Goal: Task Accomplishment & Management: Manage account settings

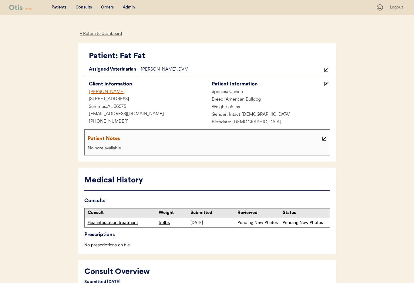
click at [128, 8] on div "Admin" at bounding box center [129, 8] width 12 height 6
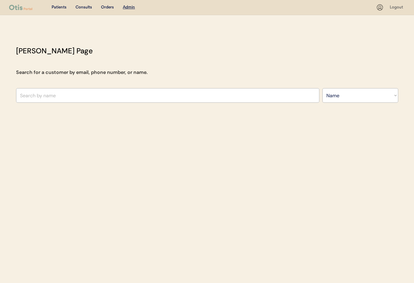
select select ""Name""
click at [51, 96] on input "text" at bounding box center [167, 95] width 303 height 15
paste input "rcjs843@icloud.com"
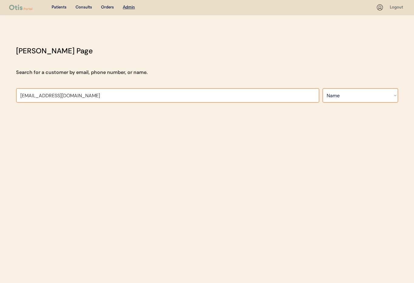
type input "[EMAIL_ADDRESS][DOMAIN_NAME]"
click at [346, 101] on select "Search By Name Email Phone Number" at bounding box center [360, 95] width 76 height 15
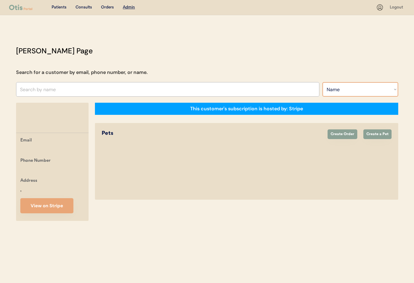
click at [59, 87] on input "text" at bounding box center [167, 89] width 303 height 15
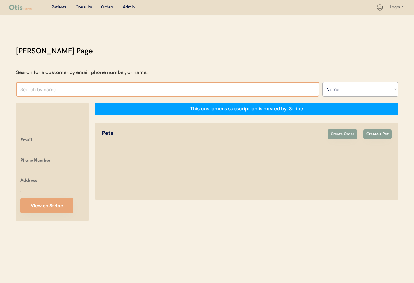
paste input "[EMAIL_ADDRESS][DOMAIN_NAME]"
type input "[EMAIL_ADDRESS][DOMAIN_NAME]"
select select ""Name""
click at [48, 91] on input "text" at bounding box center [167, 89] width 303 height 15
paste input "rcjs843@icloud.com"
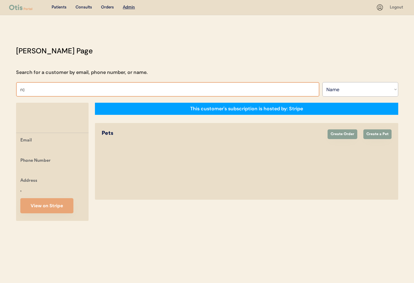
type input "r"
click at [354, 90] on select "Search By Name Email Phone Number" at bounding box center [360, 89] width 76 height 15
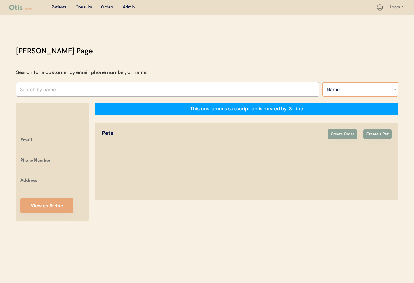
select select ""Email""
click at [322, 82] on select "Search By Name Email Phone Number" at bounding box center [360, 89] width 76 height 15
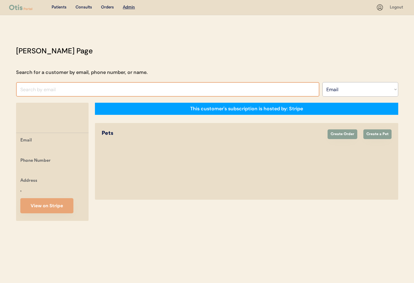
select select ""Email""
click at [45, 90] on input "input" at bounding box center [167, 89] width 303 height 15
paste input "[EMAIL_ADDRESS][DOMAIN_NAME]"
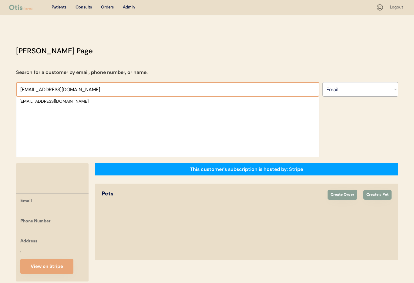
scroll to position [2, 0]
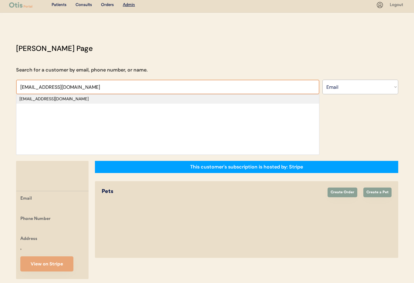
type input "rcjs843@icloud.co"
click at [66, 100] on div "[EMAIL_ADDRESS][DOMAIN_NAME]" at bounding box center [167, 99] width 296 height 6
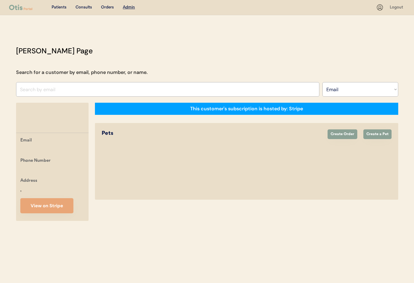
scroll to position [0, 0]
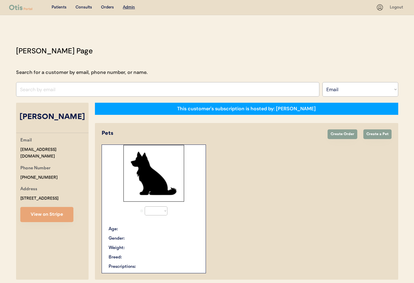
select select "true"
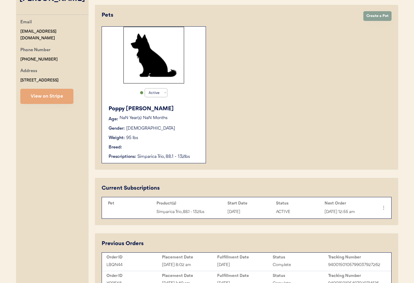
scroll to position [119, 0]
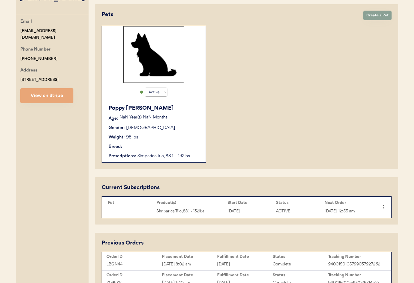
click at [177, 148] on div "Breed:" at bounding box center [153, 147] width 91 height 6
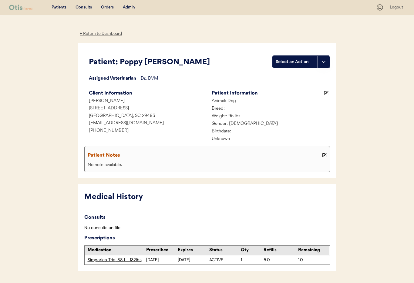
scroll to position [18, 0]
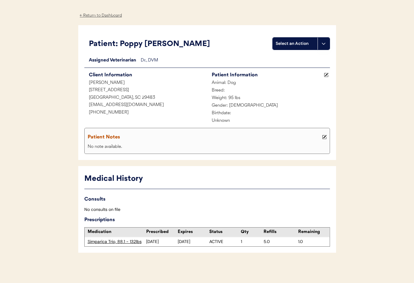
click at [111, 242] on div "Simparica Trio, 88.1 - 132lbs" at bounding box center [117, 242] width 59 height 6
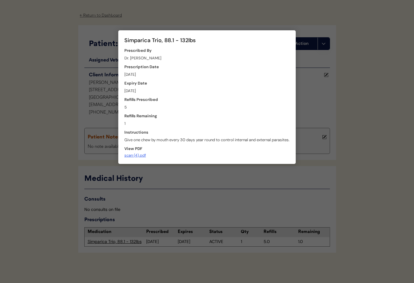
click at [207, 178] on div at bounding box center [207, 141] width 414 height 283
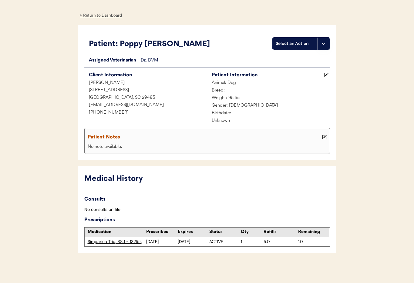
click at [90, 14] on div "← Return to Dashboard" at bounding box center [100, 15] width 45 height 7
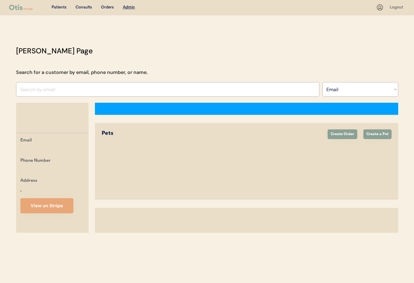
select select ""Email""
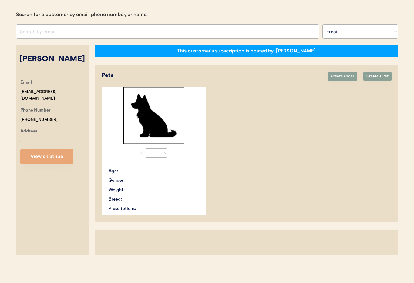
select select "true"
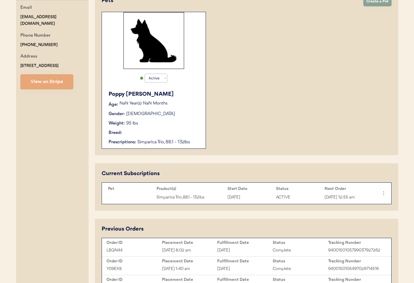
scroll to position [131, 0]
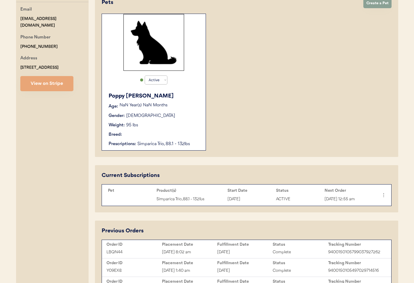
click at [183, 126] on div "Weight: 95 lbs" at bounding box center [153, 125] width 91 height 6
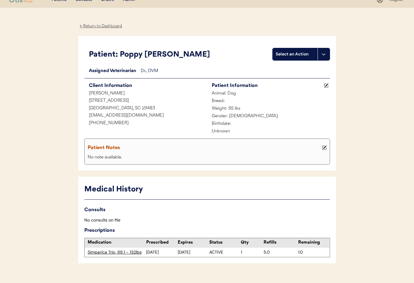
scroll to position [18, 0]
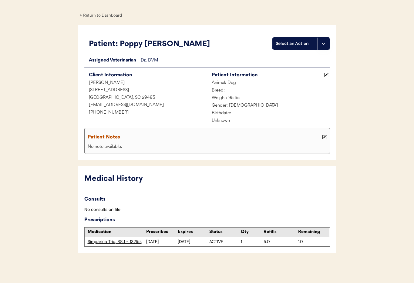
click at [110, 243] on div "Simparica Trio, 88.1 - 132lbs" at bounding box center [117, 242] width 59 height 6
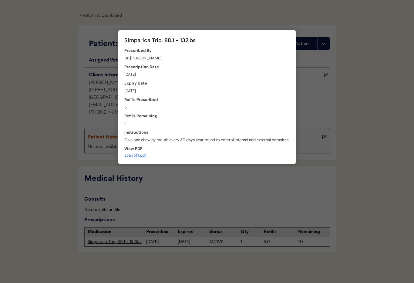
click at [166, 181] on div at bounding box center [207, 141] width 414 height 283
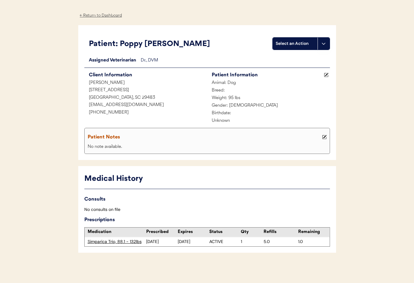
scroll to position [18, 0]
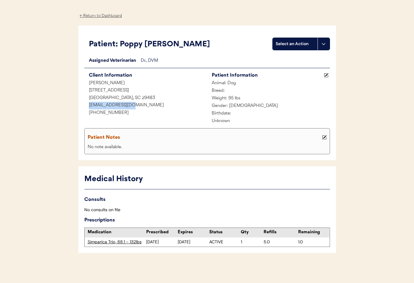
drag, startPoint x: 129, startPoint y: 106, endPoint x: 93, endPoint y: 105, distance: 35.8
click at [87, 105] on div "[EMAIL_ADDRESS][DOMAIN_NAME]" at bounding box center [145, 106] width 123 height 8
copy div "[EMAIL_ADDRESS][DOMAIN_NAME]"
drag, startPoint x: 114, startPoint y: 112, endPoint x: 90, endPoint y: 113, distance: 24.0
click at [88, 113] on div "[PHONE_NUMBER]" at bounding box center [145, 113] width 123 height 8
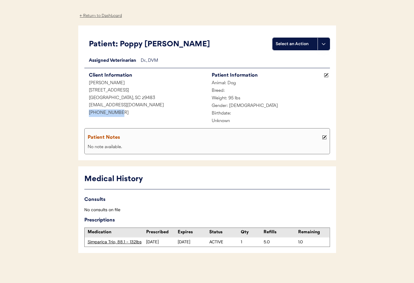
copy div "[PHONE_NUMBER]"
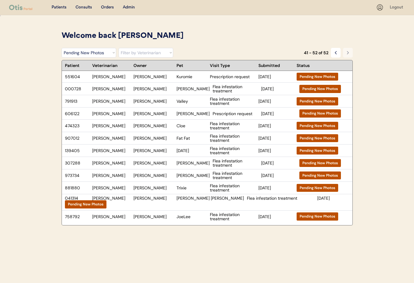
select select ""pending_new_photos""
click at [124, 8] on div "Admin" at bounding box center [129, 8] width 12 height 6
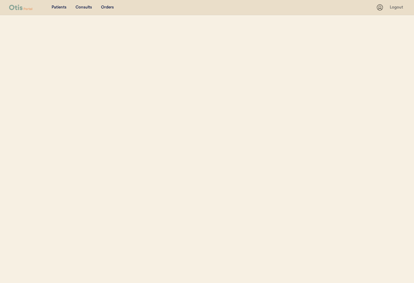
select select ""Email""
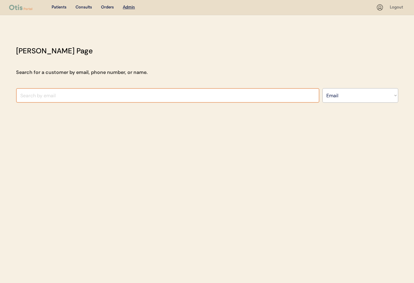
click at [109, 92] on input "input" at bounding box center [167, 95] width 303 height 15
type input "Stephen Hu"
click at [343, 98] on select "Search By Name Email Phone Number" at bounding box center [360, 95] width 76 height 15
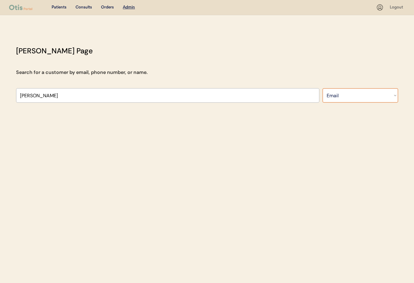
select select ""Name""
click at [322, 88] on select "Search By Name Email Phone Number" at bounding box center [360, 95] width 76 height 15
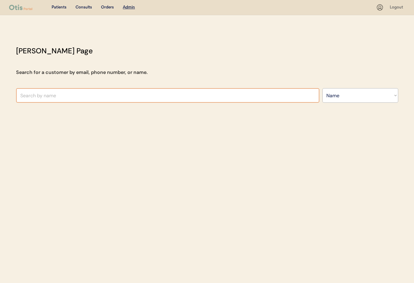
select select ""Name""
click at [55, 96] on input "text" at bounding box center [167, 95] width 303 height 15
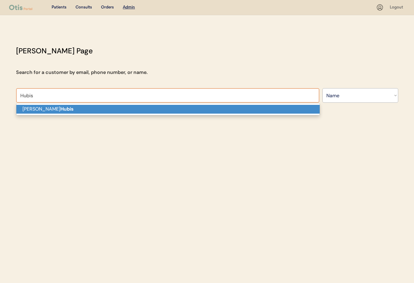
click at [61, 106] on p "[PERSON_NAME]" at bounding box center [167, 109] width 303 height 9
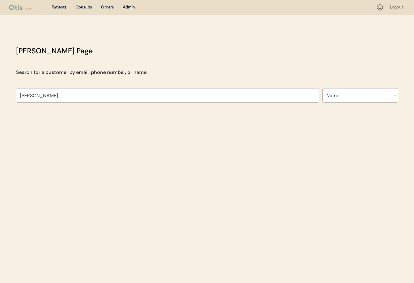
type input "[PERSON_NAME]"
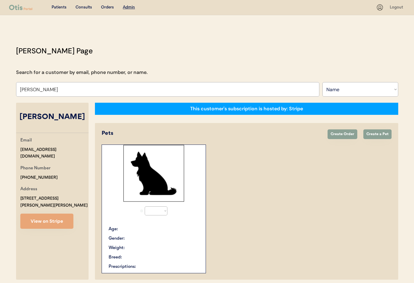
select select "true"
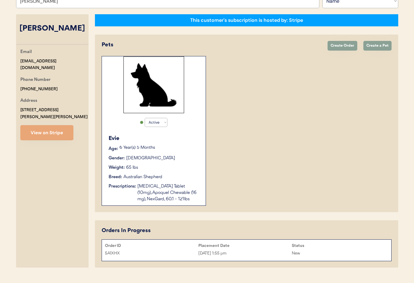
scroll to position [101, 0]
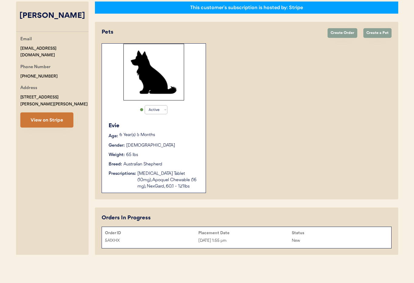
click at [38, 114] on button "View on Stripe" at bounding box center [46, 119] width 53 height 15
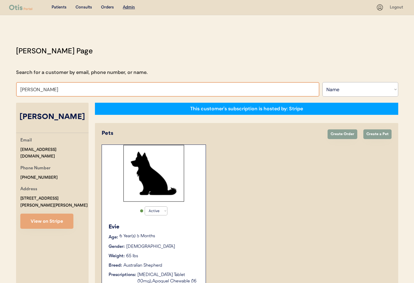
drag, startPoint x: 53, startPoint y: 90, endPoint x: -1, endPoint y: 85, distance: 54.6
click at [0, 85] on html "Patients Consults Orders Admin Logout [PERSON_NAME] Admin Page Search for a cus…" at bounding box center [207, 141] width 414 height 283
type input "[PERSON_NAME]"
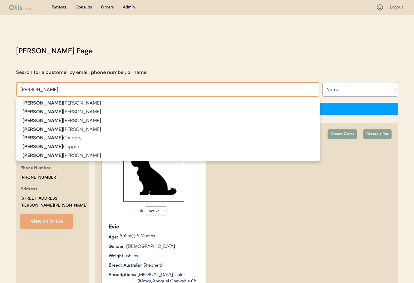
type input "[PERSON_NAME]"
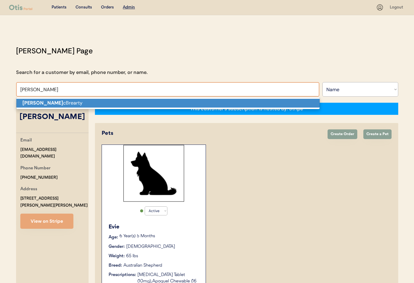
click at [44, 103] on p "[PERSON_NAME]" at bounding box center [167, 103] width 303 height 9
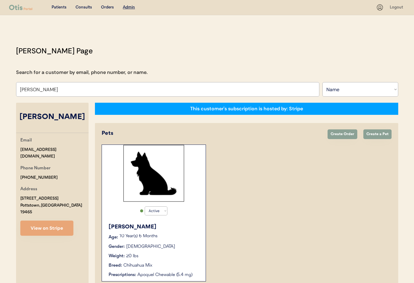
scroll to position [85, 0]
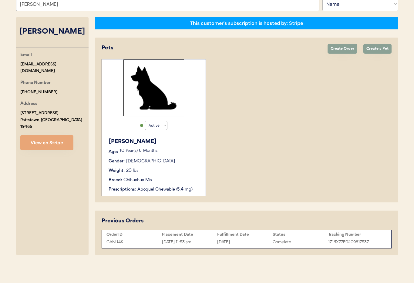
type input "[PERSON_NAME]"
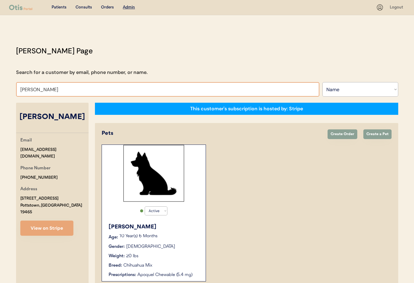
click at [81, 7] on div "Consults" at bounding box center [83, 8] width 16 height 6
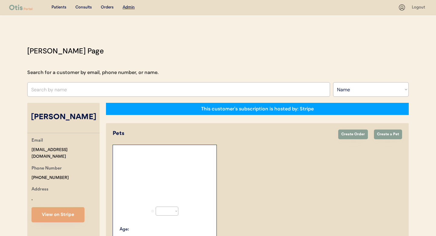
select select ""Name""
select select "true"
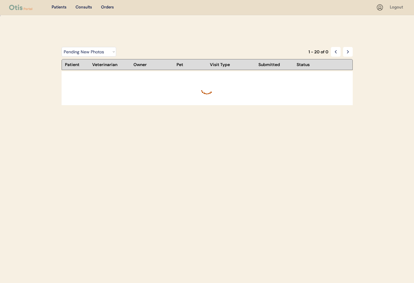
select select ""pending_new_photos""
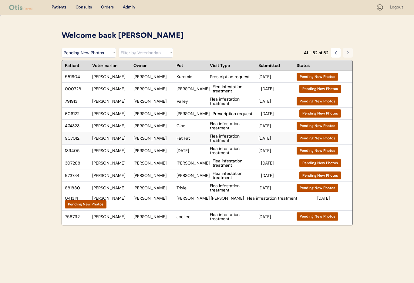
click at [185, 138] on div "Fat Fat" at bounding box center [191, 138] width 30 height 4
click at [156, 113] on div "Kim Sadler" at bounding box center [153, 114] width 40 height 4
click at [161, 102] on div "Meagan Palmer" at bounding box center [153, 101] width 40 height 4
click at [165, 87] on div "Matthew Ehrman" at bounding box center [153, 89] width 40 height 4
click at [149, 75] on div "Linda Tingle" at bounding box center [153, 77] width 40 height 4
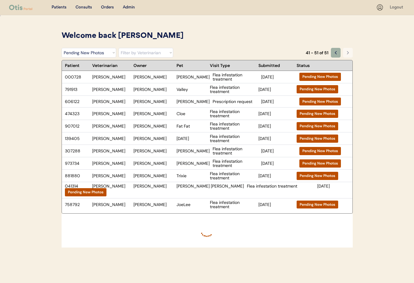
click at [339, 53] on button at bounding box center [336, 53] width 10 height 10
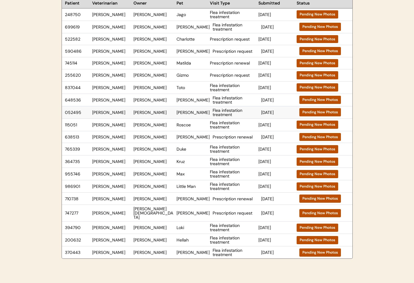
scroll to position [128, 0]
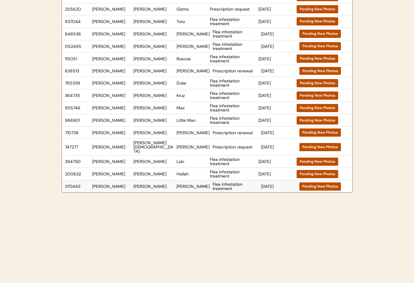
click at [190, 184] on div "Nyla" at bounding box center [192, 186] width 33 height 4
click at [146, 159] on div "Jackie Handy" at bounding box center [153, 161] width 40 height 4
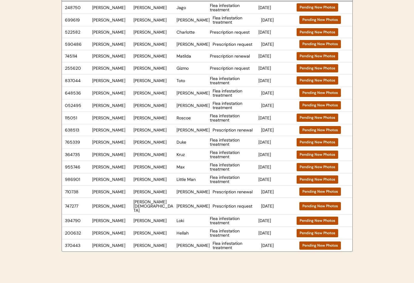
scroll to position [67, 0]
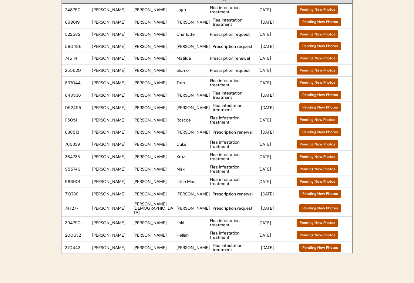
click at [165, 206] on div "Campbell Engelsen" at bounding box center [153, 208] width 40 height 13
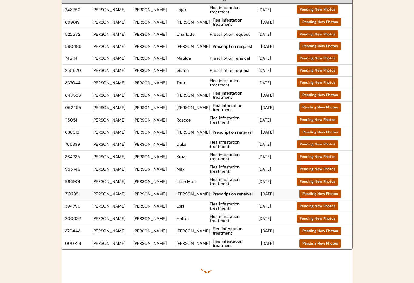
click at [156, 195] on div "Alexis Pettinato" at bounding box center [153, 194] width 40 height 4
click at [157, 181] on div "JOHNNY W BOYETTE" at bounding box center [153, 181] width 40 height 4
click at [166, 168] on div "Jasmine Elmore" at bounding box center [153, 169] width 40 height 4
click at [151, 182] on div "JOHNNY W BOYETTE" at bounding box center [153, 181] width 40 height 4
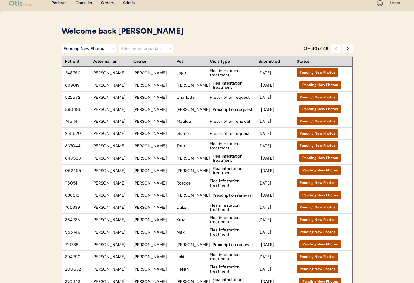
scroll to position [0, 0]
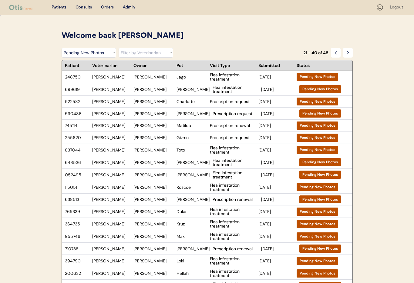
click at [82, 7] on div "Consults" at bounding box center [83, 8] width 16 height 6
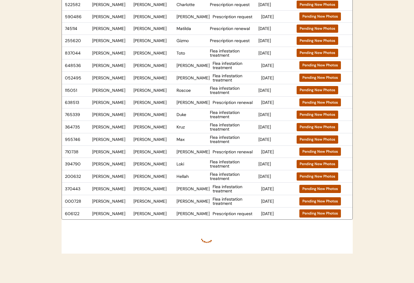
scroll to position [98, 0]
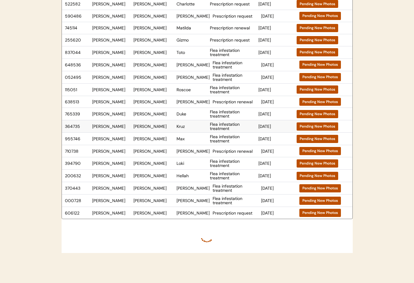
click at [147, 125] on div "Amanda Abbott" at bounding box center [153, 126] width 40 height 4
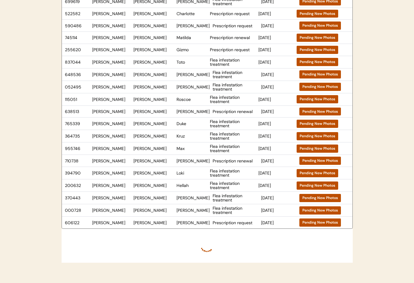
scroll to position [86, 0]
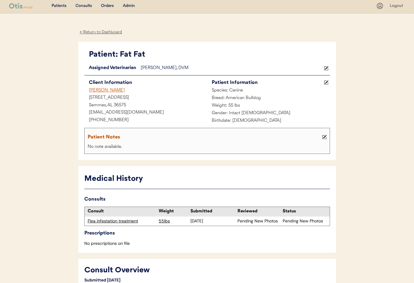
scroll to position [2, 0]
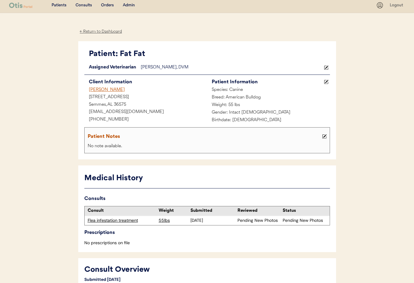
click at [92, 33] on div "← Return to Dashboard" at bounding box center [100, 31] width 45 height 7
click at [92, 31] on div "← Return to Dashboard" at bounding box center [100, 31] width 45 height 7
click at [102, 91] on div "[PERSON_NAME]" at bounding box center [145, 90] width 123 height 8
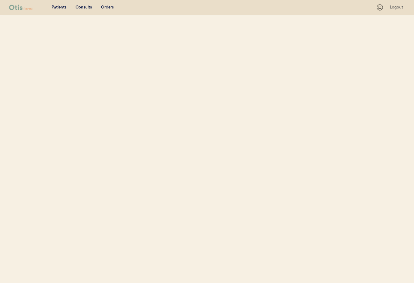
select select ""Name""
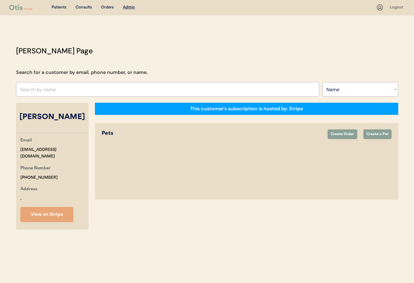
select select "true"
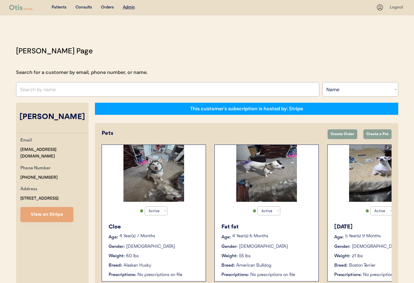
scroll to position [26, 0]
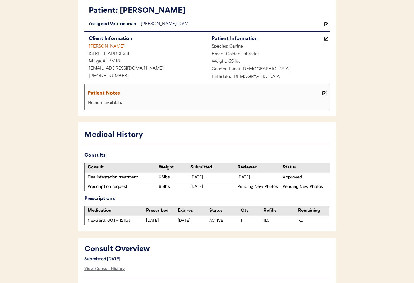
scroll to position [18, 0]
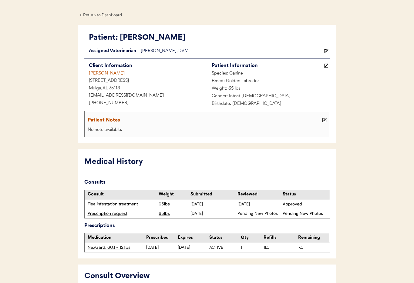
click at [108, 214] on div "Prescription request" at bounding box center [122, 214] width 68 height 6
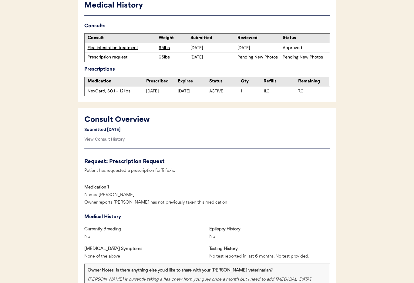
scroll to position [189, 0]
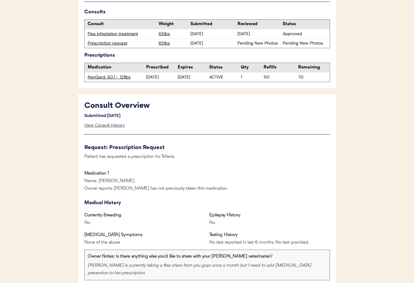
click at [110, 124] on div "View Consult History" at bounding box center [104, 125] width 41 height 12
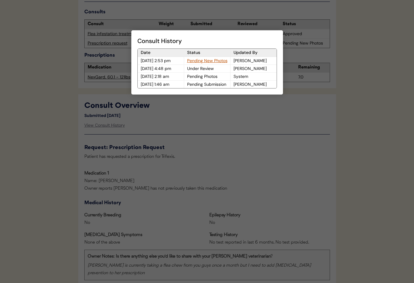
click at [204, 61] on div "Pending New Photos" at bounding box center [207, 61] width 46 height 8
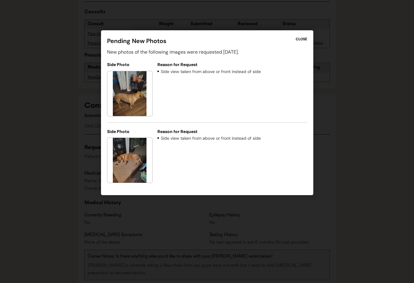
click at [302, 38] on div "CLOSE" at bounding box center [301, 38] width 12 height 5
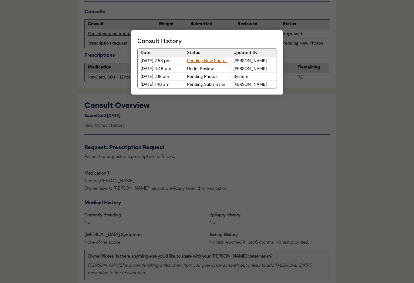
click at [167, 121] on div at bounding box center [207, 141] width 414 height 283
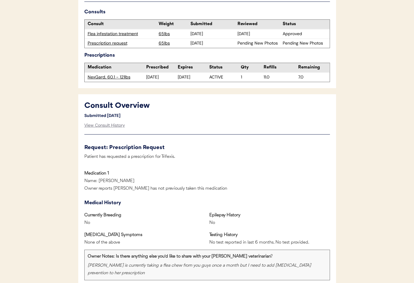
scroll to position [0, 0]
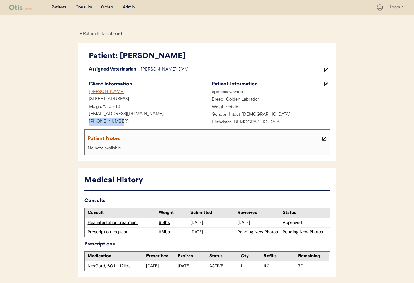
drag, startPoint x: 118, startPoint y: 120, endPoint x: 87, endPoint y: 120, distance: 30.6
click at [84, 119] on div "+12054109282" at bounding box center [145, 122] width 123 height 8
copy div "+12054109282"
click at [89, 35] on div "← Return to Dashboard" at bounding box center [100, 33] width 45 height 7
click at [128, 8] on div "Admin" at bounding box center [129, 8] width 12 height 6
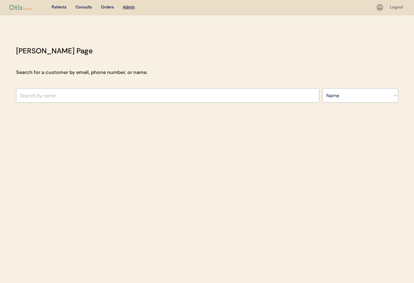
select select ""Name""
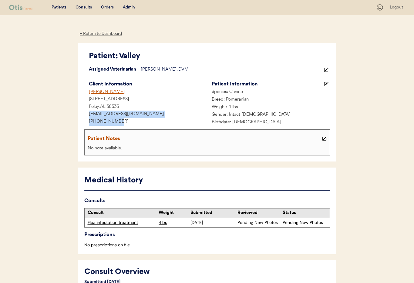
drag, startPoint x: 122, startPoint y: 121, endPoint x: 98, endPoint y: 121, distance: 23.6
copy div "[PHONE_NUMBER]"
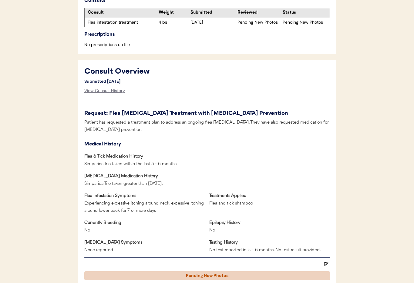
scroll to position [225, 0]
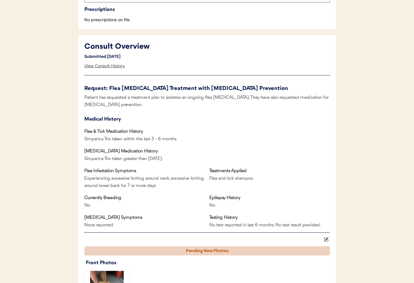
click at [100, 67] on div "View Consult History" at bounding box center [104, 66] width 41 height 12
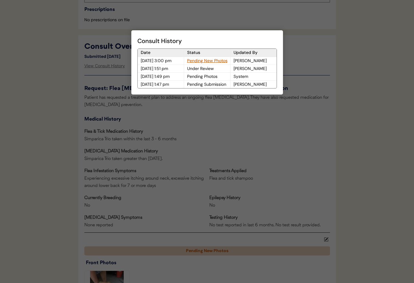
click at [201, 60] on div "Pending New Photos" at bounding box center [207, 61] width 46 height 8
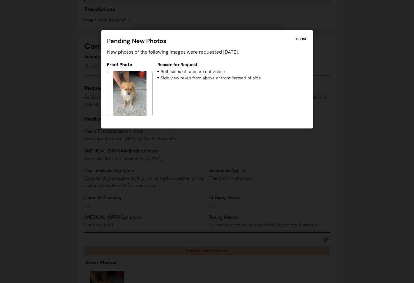
click at [304, 40] on div "CLOSE" at bounding box center [301, 38] width 12 height 5
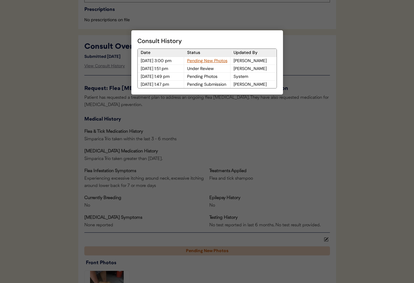
click at [241, 22] on div at bounding box center [207, 141] width 414 height 283
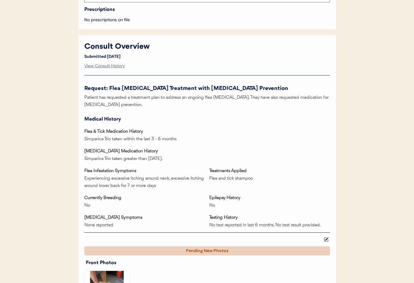
scroll to position [0, 0]
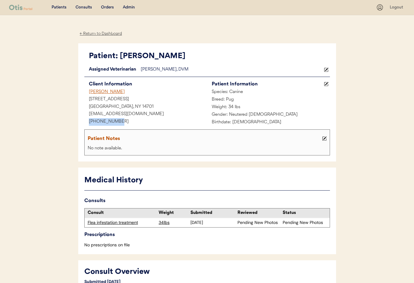
drag, startPoint x: 119, startPoint y: 121, endPoint x: 96, endPoint y: 122, distance: 22.4
click at [78, 119] on div "Patient: [PERSON_NAME] Loading... Assigned Veterinarian [PERSON_NAME], DVM Clie…" at bounding box center [207, 102] width 258 height 118
copy div "[PHONE_NUMBER]"
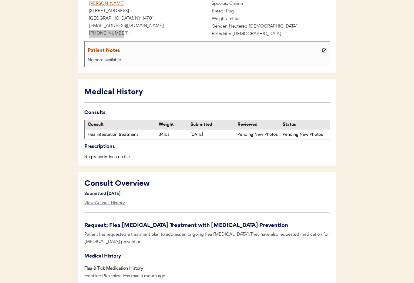
scroll to position [125, 0]
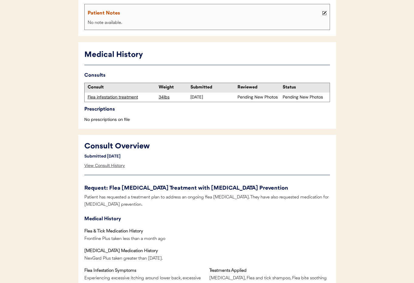
click at [103, 166] on div "View Consult History" at bounding box center [104, 166] width 41 height 12
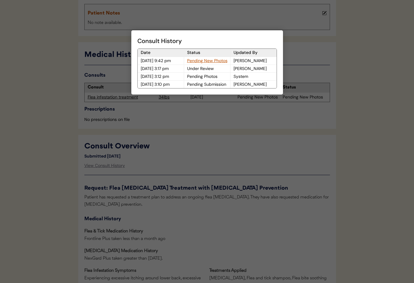
click at [202, 60] on div "Pending New Photos" at bounding box center [207, 61] width 46 height 8
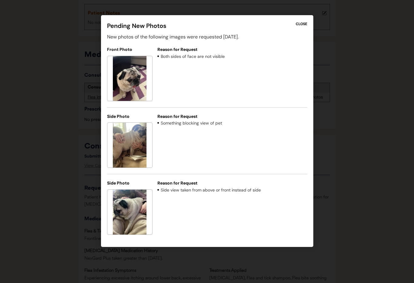
click at [300, 22] on div "CLOSE" at bounding box center [301, 23] width 12 height 5
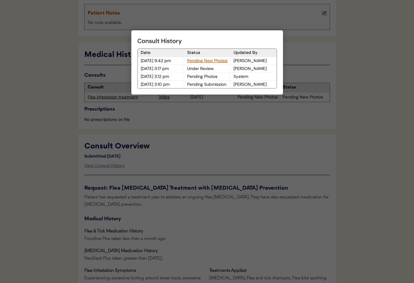
drag, startPoint x: 265, startPoint y: 127, endPoint x: 293, endPoint y: 142, distance: 31.9
click at [265, 127] on div at bounding box center [207, 141] width 414 height 283
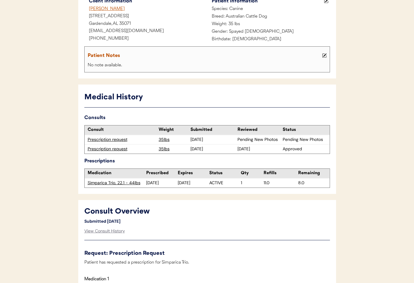
scroll to position [90, 0]
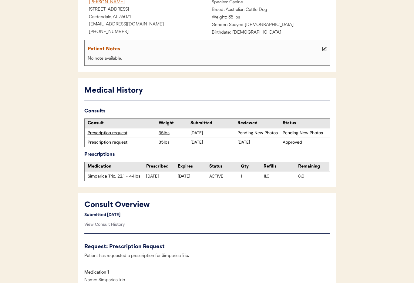
click at [119, 133] on div "Prescription request" at bounding box center [122, 133] width 68 height 6
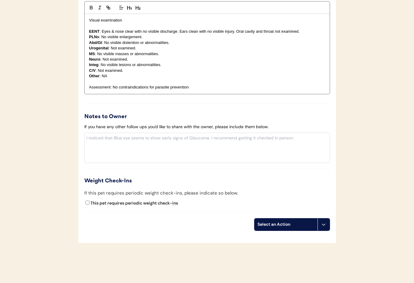
scroll to position [669, 0]
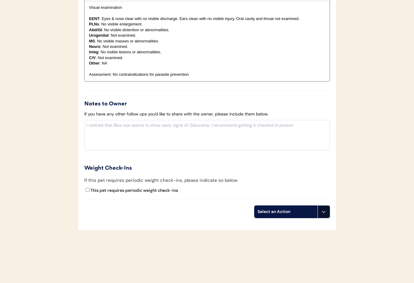
click at [323, 214] on icon at bounding box center [323, 211] width 5 height 5
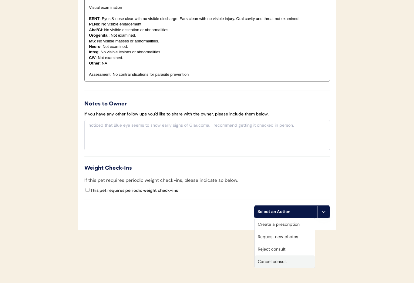
click at [280, 259] on div "Cancel consult" at bounding box center [285, 261] width 60 height 12
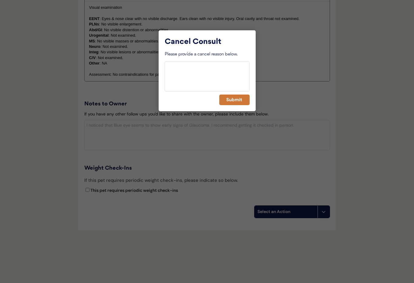
click at [227, 96] on button "Submit" at bounding box center [234, 100] width 30 height 11
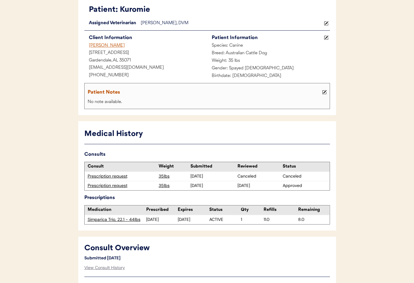
scroll to position [0, 0]
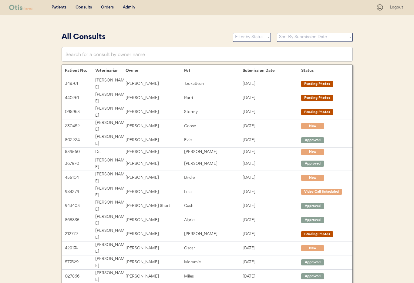
click at [129, 6] on div "Admin" at bounding box center [129, 8] width 12 height 6
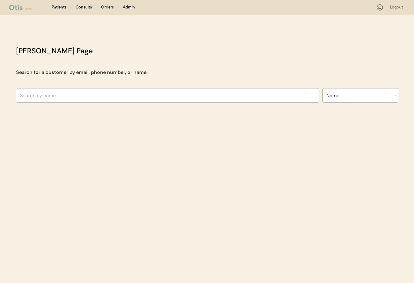
select select ""Name""
click at [88, 92] on input "text" at bounding box center [167, 95] width 303 height 15
type input "Mea"
type input "Meagan Williams"
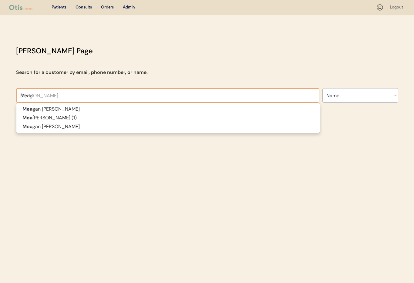
type input "Meaga"
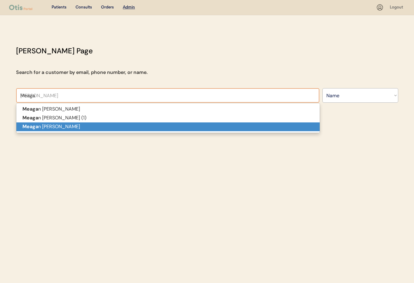
click at [94, 125] on p "Meaga n Palmer" at bounding box center [167, 126] width 303 height 9
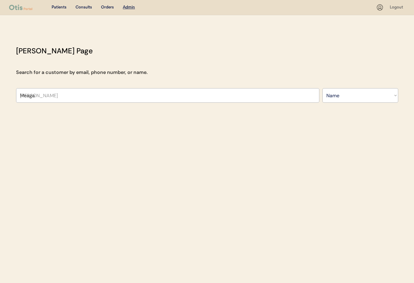
type input "Meagan Palmer"
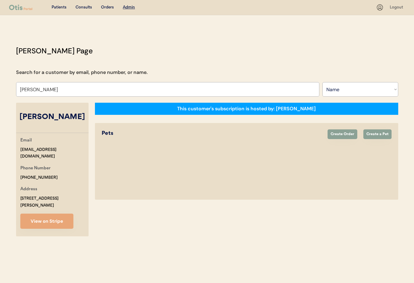
select select "true"
select select "false"
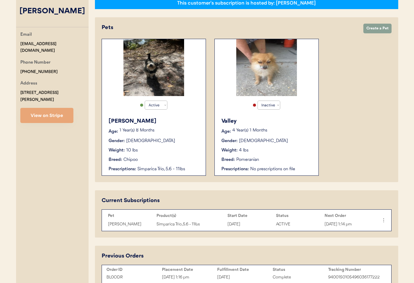
scroll to position [105, 0]
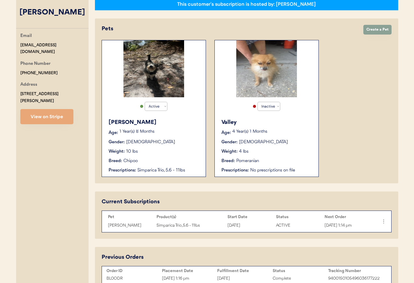
type input "Meagan Palmer"
click at [304, 133] on p "4 Year(s) 1 Months" at bounding box center [272, 132] width 80 height 4
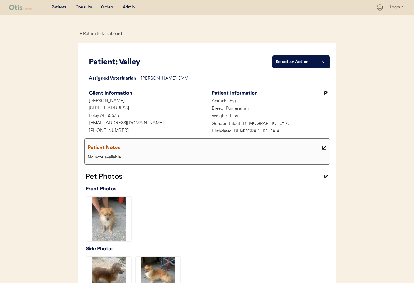
scroll to position [148, 0]
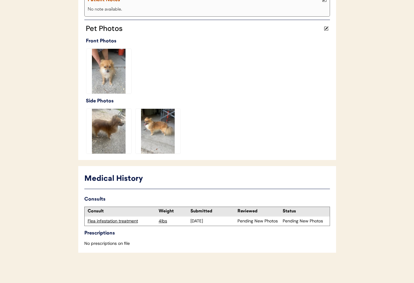
click at [126, 221] on div "Flea infestation treatment" at bounding box center [122, 221] width 68 height 6
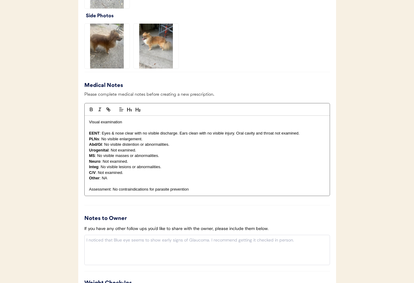
scroll to position [655, 0]
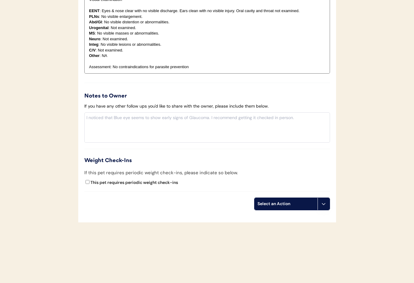
click at [322, 207] on button at bounding box center [323, 204] width 12 height 12
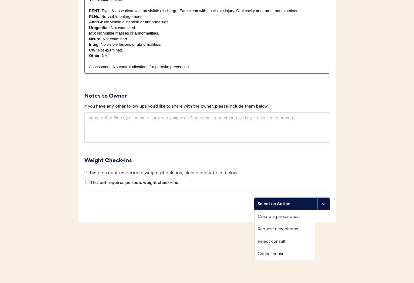
click at [280, 255] on div "Cancel consult" at bounding box center [285, 254] width 60 height 12
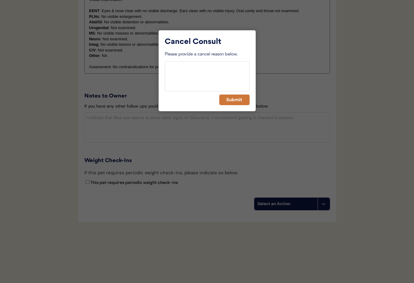
click at [224, 99] on button "Submit" at bounding box center [234, 100] width 30 height 11
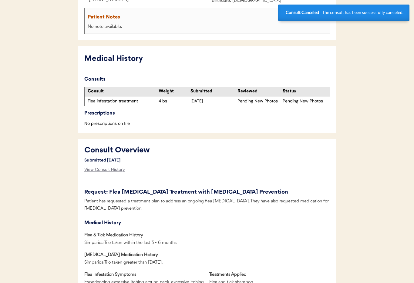
scroll to position [0, 0]
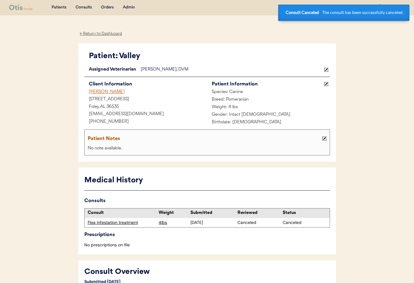
click at [99, 34] on div "← Return to Dashboard" at bounding box center [100, 33] width 45 height 7
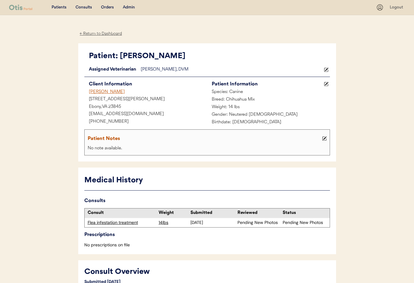
click at [95, 90] on div "[PERSON_NAME]" at bounding box center [145, 92] width 123 height 8
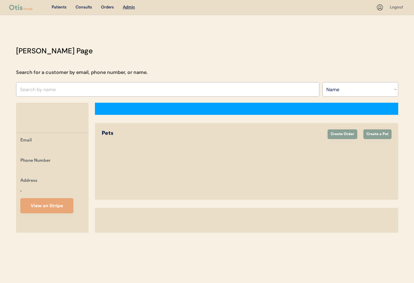
select select ""Name""
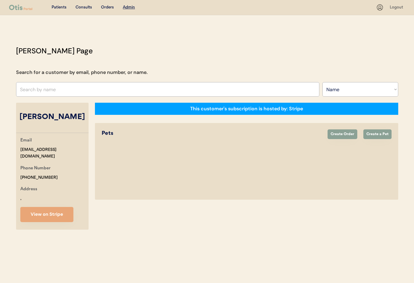
select select "true"
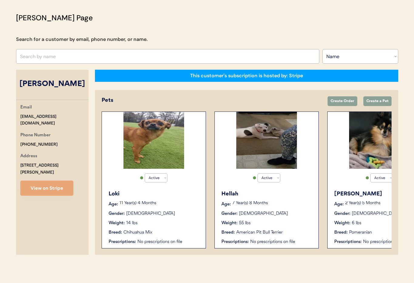
scroll to position [32, 0]
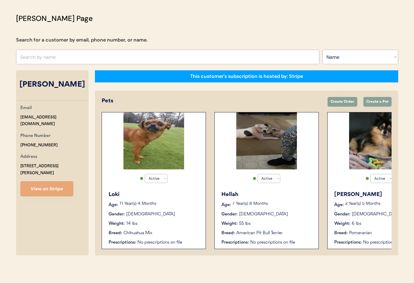
click at [168, 225] on div "Weight: 14 lbs" at bounding box center [153, 224] width 91 height 6
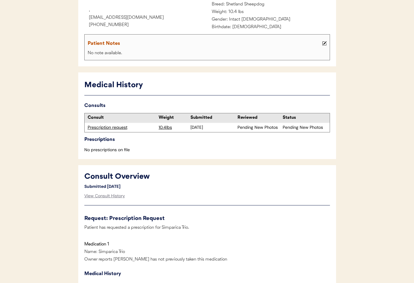
scroll to position [107, 0]
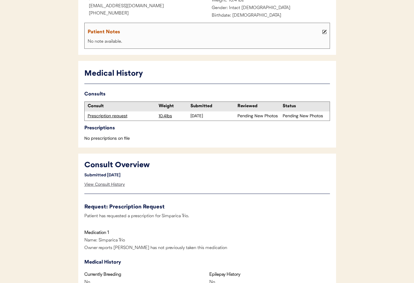
click at [97, 185] on div "View Consult History" at bounding box center [104, 184] width 41 height 12
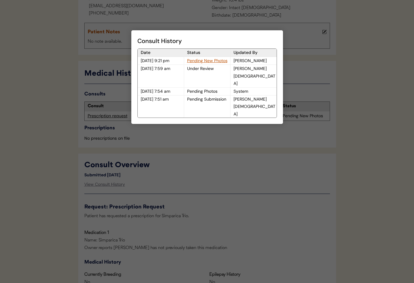
click at [241, 15] on div at bounding box center [207, 141] width 414 height 283
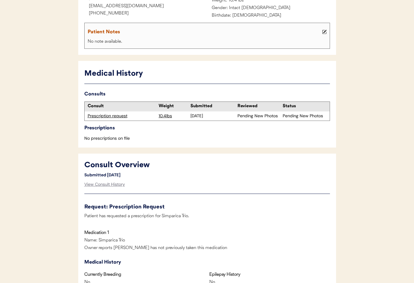
scroll to position [0, 0]
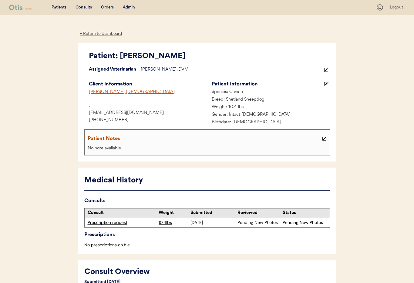
click at [98, 93] on div "Campbell Engelsen" at bounding box center [145, 92] width 123 height 8
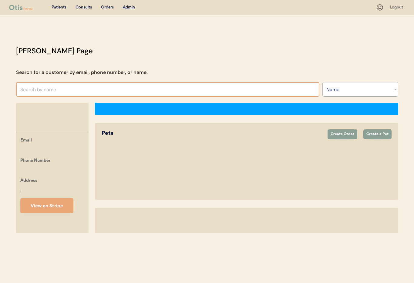
select select ""Name""
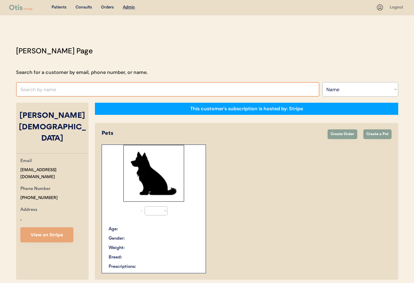
select select "true"
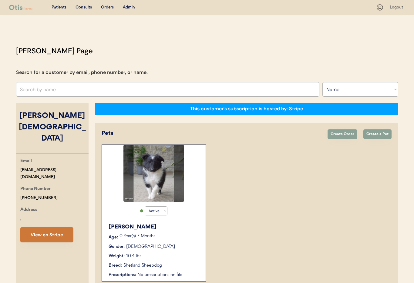
click at [52, 227] on button "View on Stripe" at bounding box center [46, 234] width 53 height 15
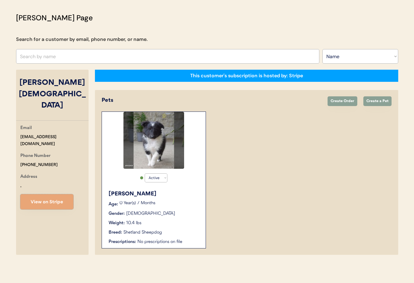
click at [180, 182] on div "Active Active Inactive Keeva Age: 0 Year(s) 7 Months Gender: Female Weight: 10.…" at bounding box center [154, 180] width 104 height 137
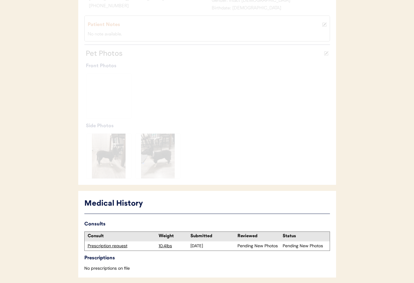
scroll to position [148, 0]
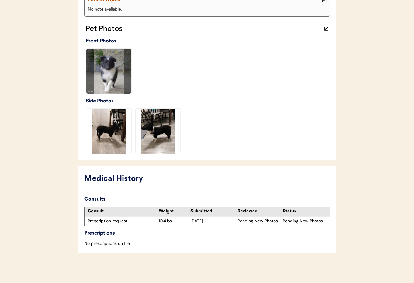
click at [105, 223] on div "Prescription request" at bounding box center [122, 221] width 68 height 6
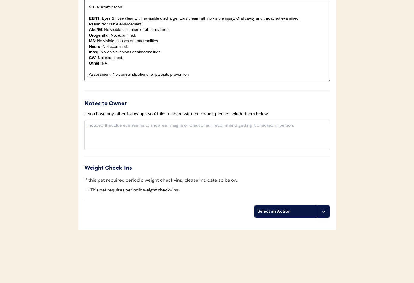
scroll to position [654, 0]
click at [329, 209] on button at bounding box center [323, 211] width 12 height 12
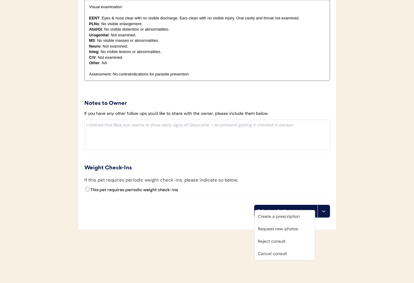
click at [293, 255] on div "Cancel consult" at bounding box center [285, 254] width 60 height 12
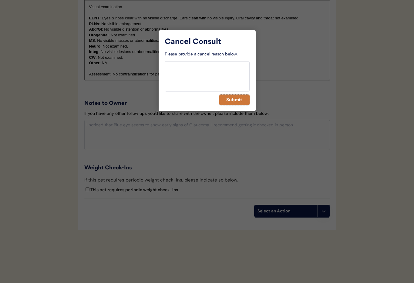
click at [228, 99] on button "Submit" at bounding box center [234, 100] width 30 height 11
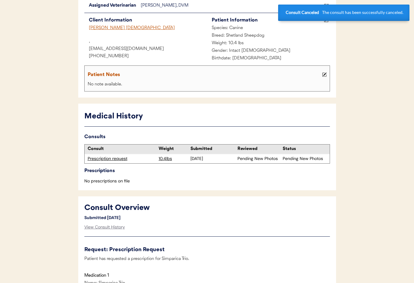
scroll to position [0, 0]
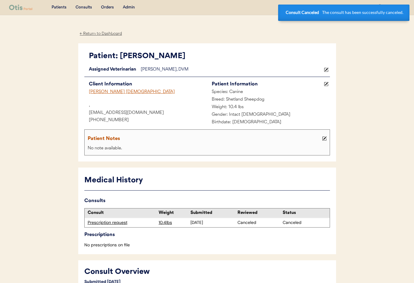
click at [125, 6] on div "Admin" at bounding box center [129, 8] width 12 height 6
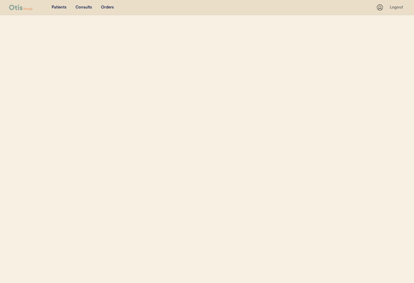
select select ""Name""
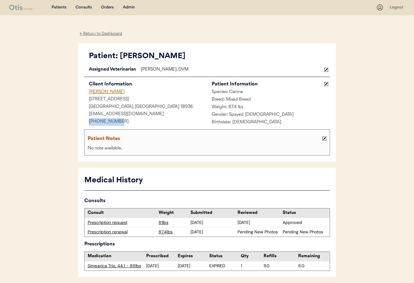
drag, startPoint x: 118, startPoint y: 120, endPoint x: 93, endPoint y: 122, distance: 25.3
copy div "+12673746921"
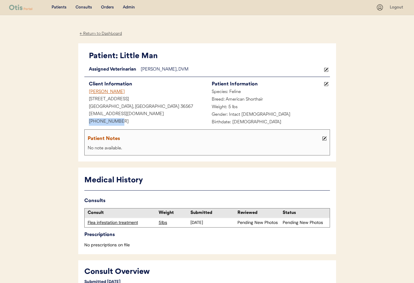
drag, startPoint x: 95, startPoint y: 119, endPoint x: 79, endPoint y: 119, distance: 15.5
click at [79, 119] on div "Patient: Little Man Loading... Assigned Veterinarian Dr. Warren, DVM Client Inf…" at bounding box center [207, 102] width 258 height 118
copy div "+12517162422"
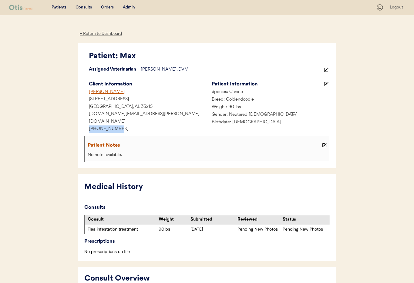
drag, startPoint x: 123, startPoint y: 120, endPoint x: 95, endPoint y: 121, distance: 27.9
copy div "[PHONE_NUMBER]"
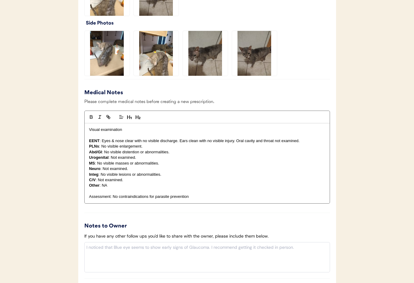
scroll to position [662, 0]
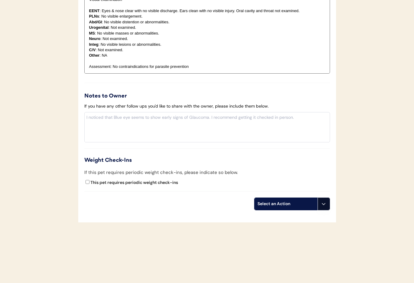
click at [322, 206] on icon at bounding box center [323, 204] width 5 height 5
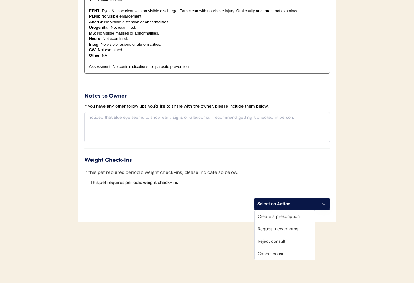
click at [290, 256] on div "Cancel consult" at bounding box center [285, 254] width 60 height 12
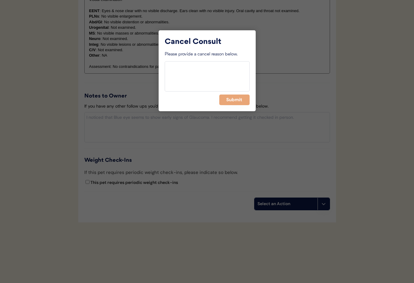
click at [224, 101] on button "Submit" at bounding box center [234, 100] width 30 height 11
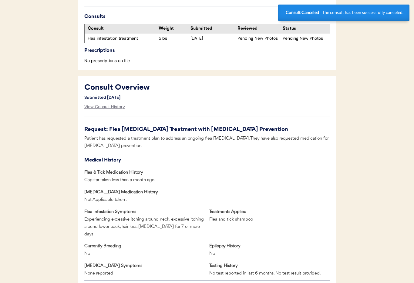
scroll to position [112, 0]
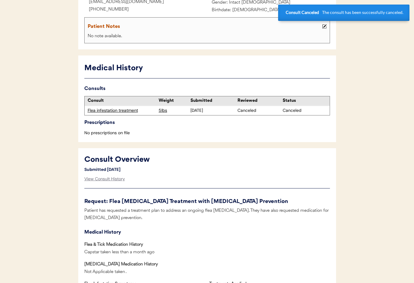
click at [105, 111] on div "Flea infestation treatment" at bounding box center [122, 111] width 68 height 6
click at [109, 109] on div "Flea infestation treatment" at bounding box center [122, 111] width 68 height 6
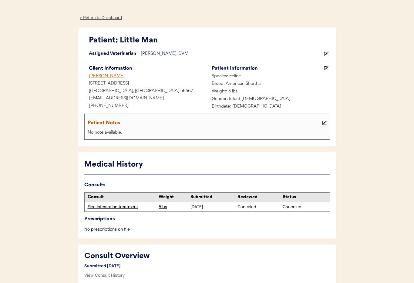
scroll to position [0, 0]
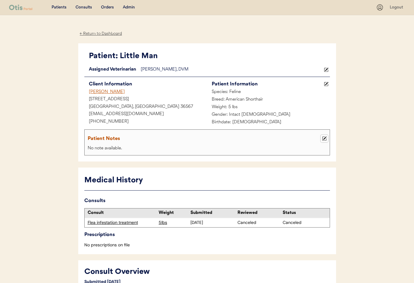
click at [322, 138] on use at bounding box center [324, 139] width 4 height 4
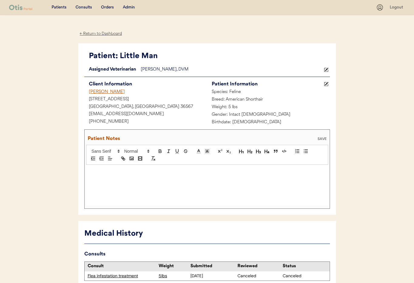
click at [113, 183] on div at bounding box center [207, 185] width 242 height 41
click at [323, 138] on div "SAVE" at bounding box center [322, 139] width 12 height 4
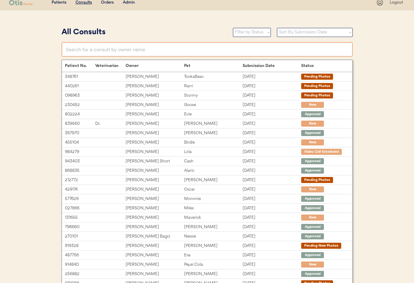
click at [101, 49] on input "text" at bounding box center [207, 49] width 291 height 15
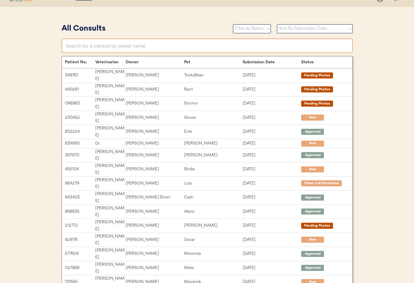
scroll to position [11, 0]
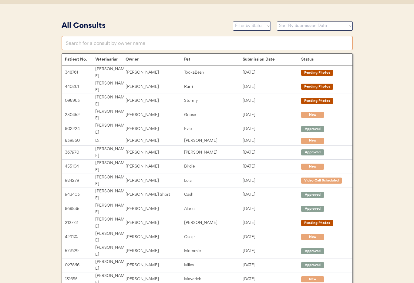
click at [82, 43] on input "text" at bounding box center [207, 43] width 291 height 15
paste input "[EMAIL_ADDRESS][DOMAIN_NAME]"
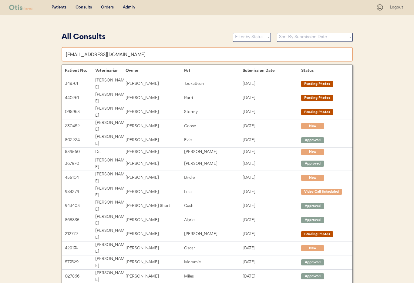
type input "[EMAIL_ADDRESS][DOMAIN_NAME]"
click at [127, 6] on div "Admin" at bounding box center [129, 8] width 12 height 6
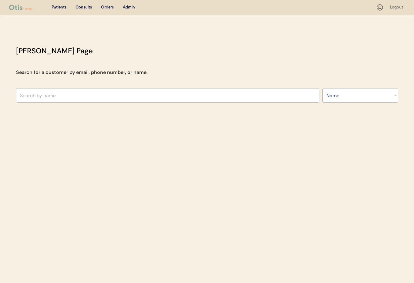
click at [352, 100] on select "Search By Name Email Phone Number" at bounding box center [360, 95] width 76 height 15
select select ""Email""
click at [322, 88] on select "Search By Name Email Phone Number" at bounding box center [360, 95] width 76 height 15
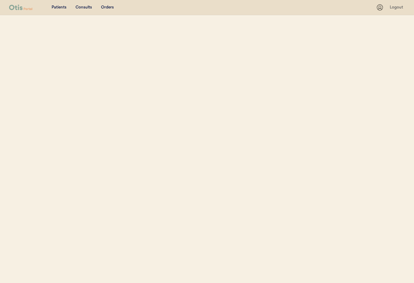
select select ""Email""
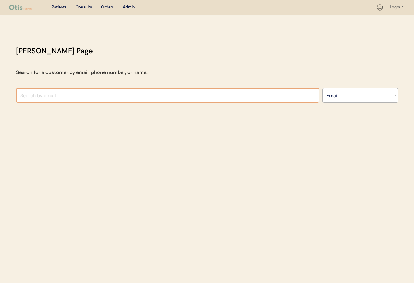
click at [49, 95] on input "input" at bounding box center [167, 95] width 303 height 15
paste input "rcjs843@icloud.com"
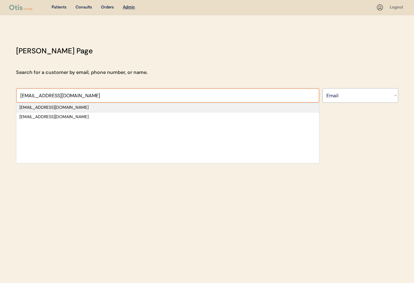
type input "rcjs843@icloud.com"
click at [94, 105] on div "rcjs843@icloud.com" at bounding box center [167, 108] width 296 height 6
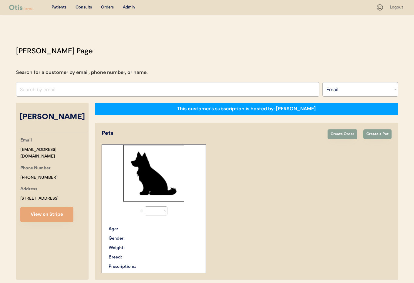
select select "true"
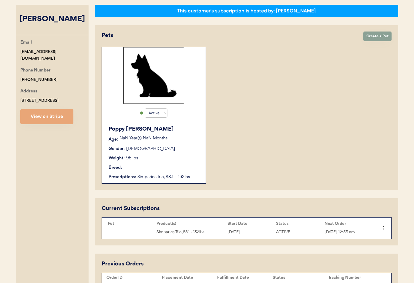
scroll to position [70, 0]
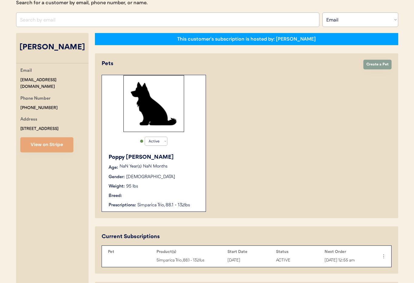
click at [184, 165] on p "NaN Year(s) NaN Months" at bounding box center [159, 167] width 80 height 4
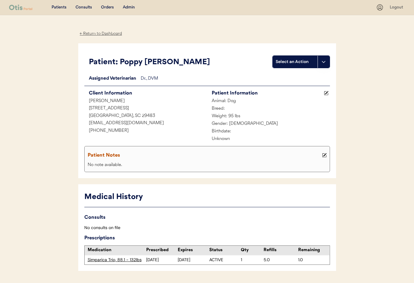
click at [326, 93] on use at bounding box center [326, 93] width 4 height 4
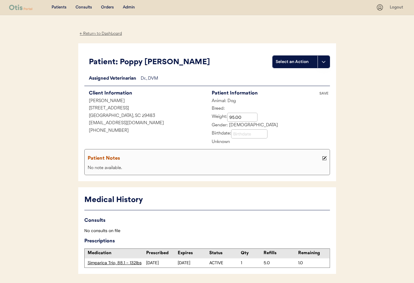
drag, startPoint x: 147, startPoint y: 164, endPoint x: 127, endPoint y: 167, distance: 19.9
click at [146, 164] on div "Patient Notes" at bounding box center [207, 158] width 242 height 12
click at [108, 168] on div "No note available." at bounding box center [207, 169] width 242 height 8
click at [322, 157] on use at bounding box center [324, 158] width 4 height 4
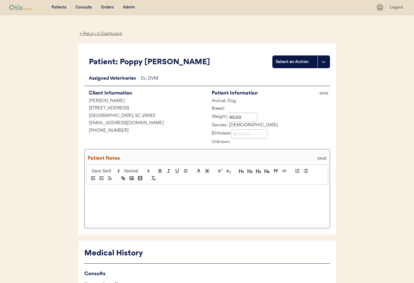
click at [107, 190] on p at bounding box center [207, 190] width 233 height 5
click at [327, 94] on div "SAVE" at bounding box center [324, 94] width 12 height 4
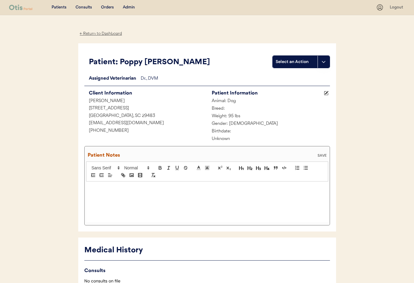
click at [125, 202] on div at bounding box center [207, 202] width 242 height 41
click at [321, 155] on div "SAVE" at bounding box center [322, 156] width 12 height 4
